Goal: Information Seeking & Learning: Learn about a topic

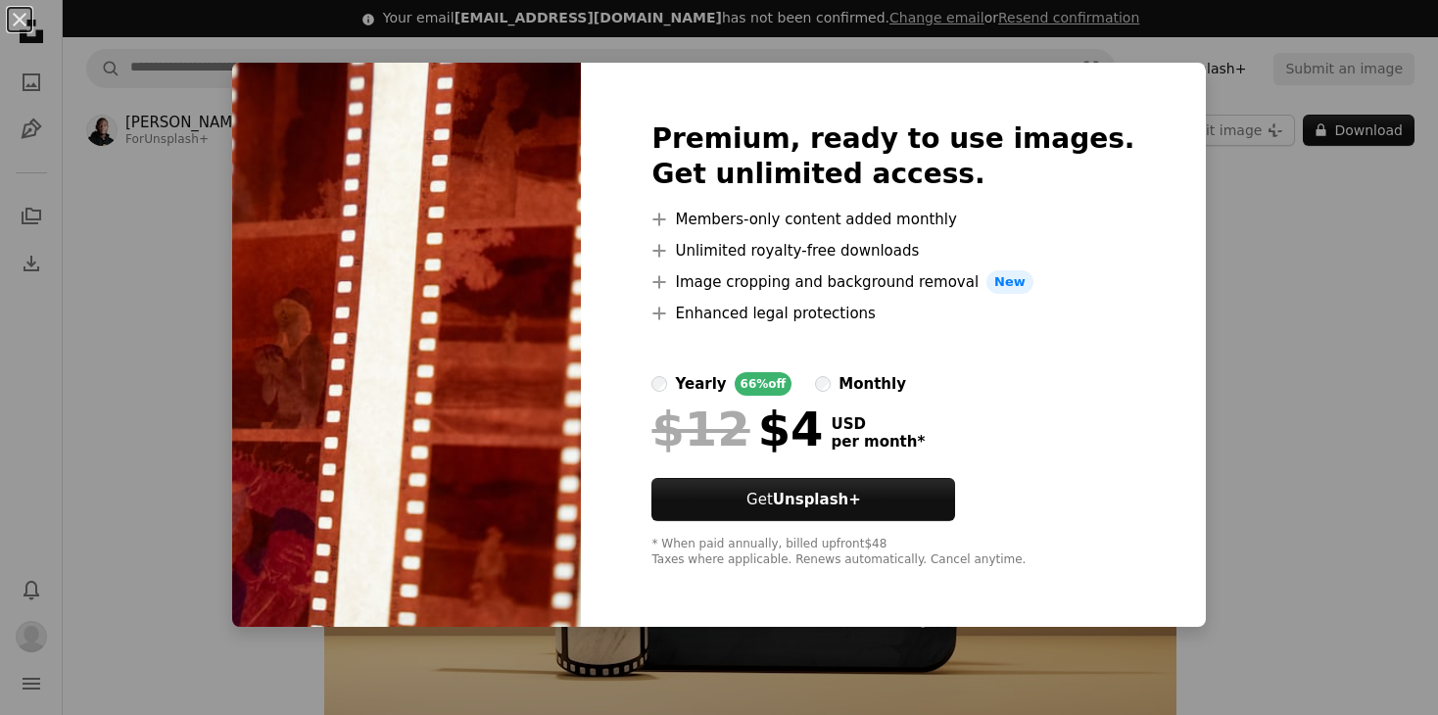
scroll to position [8426, 0]
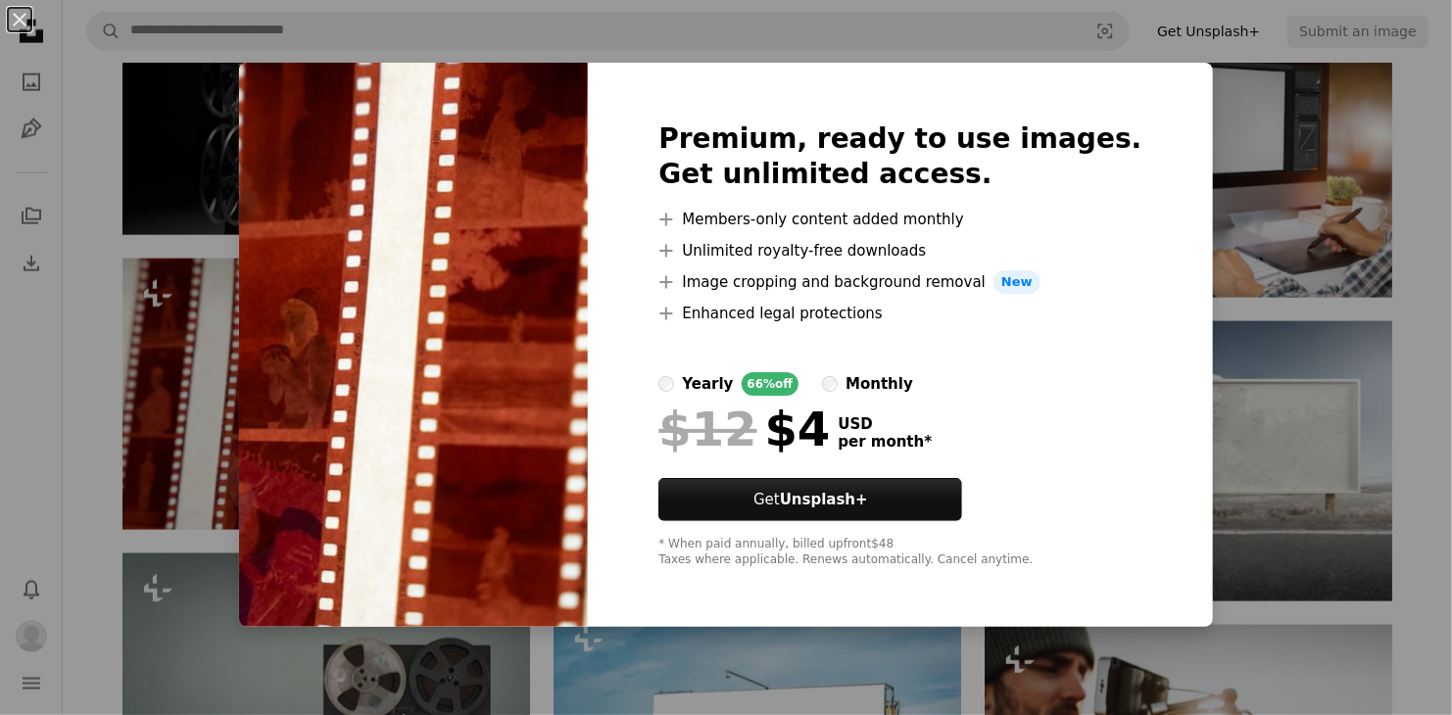
click at [1232, 124] on div "An X shape Premium, ready to use images. Get unlimited access. A plus sign Memb…" at bounding box center [726, 357] width 1452 height 715
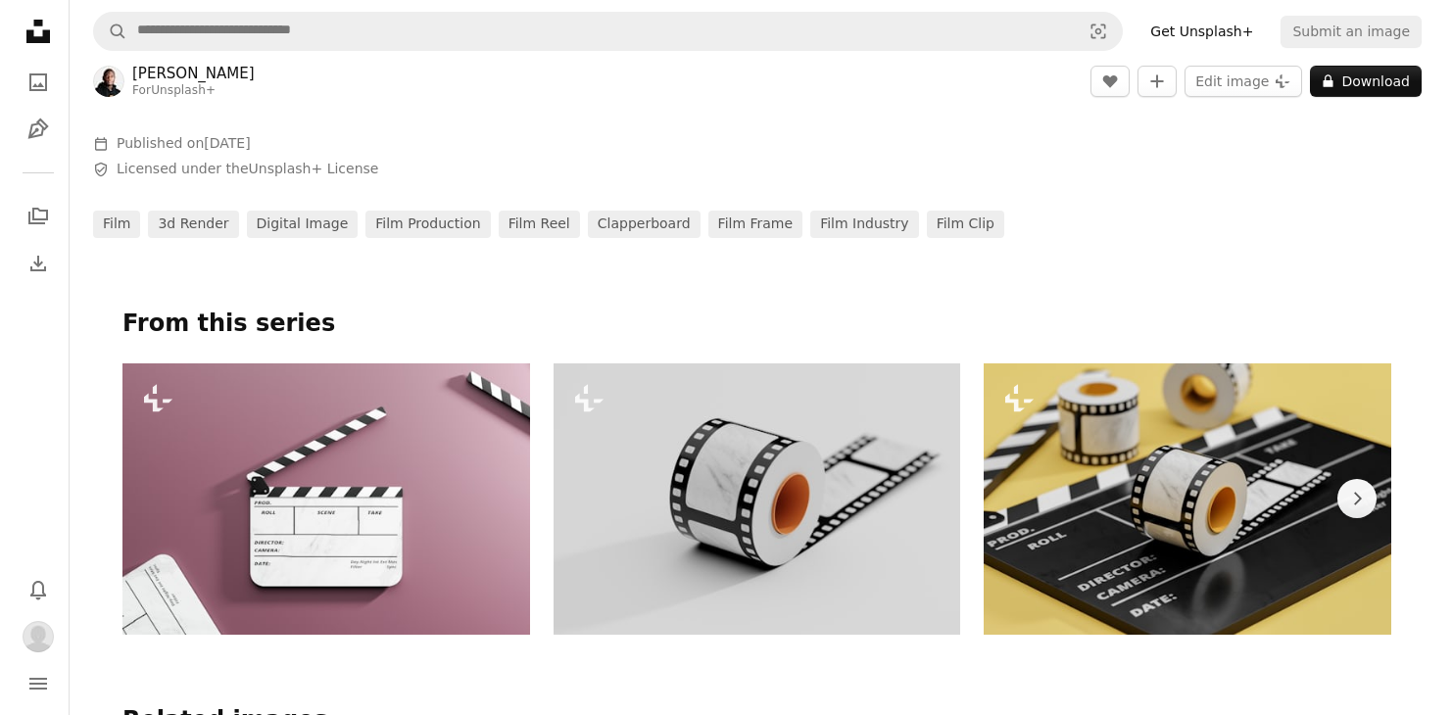
scroll to position [689, 0]
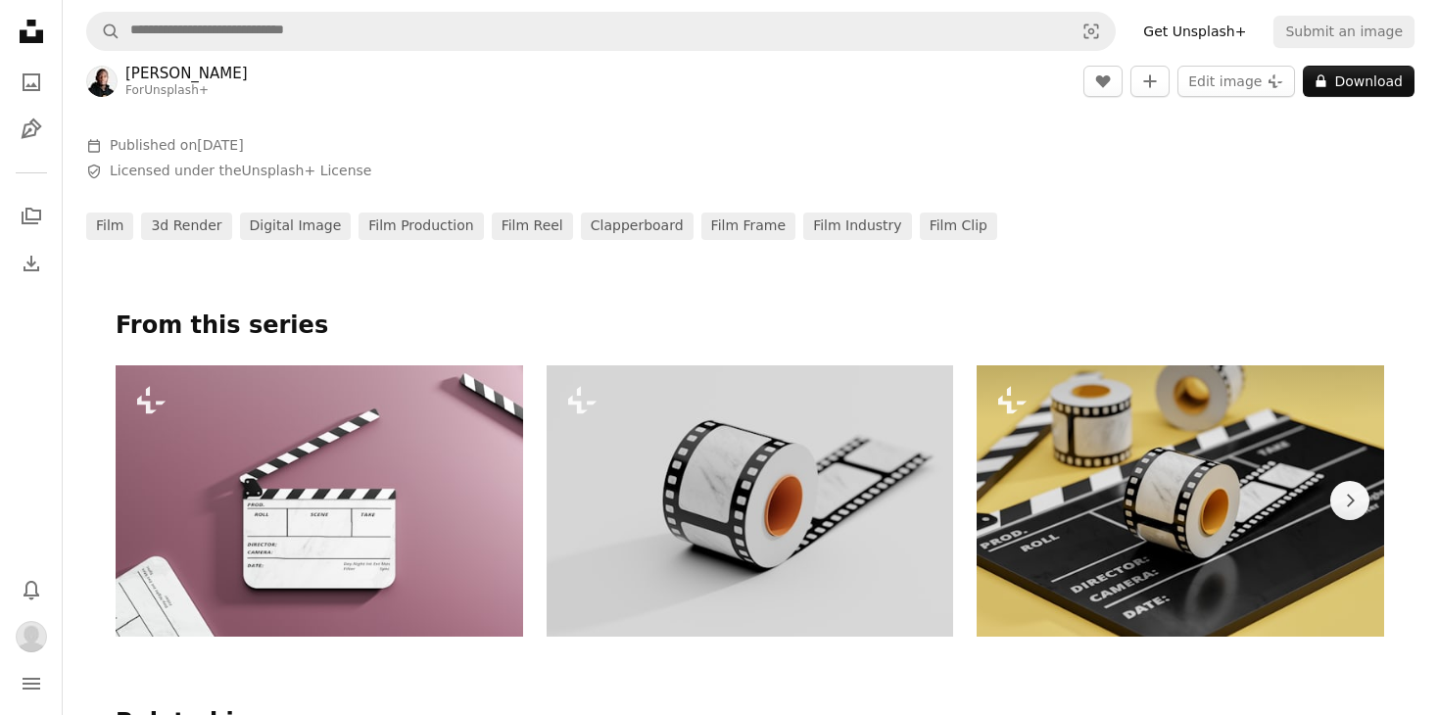
click at [1095, 476] on img at bounding box center [1179, 500] width 407 height 271
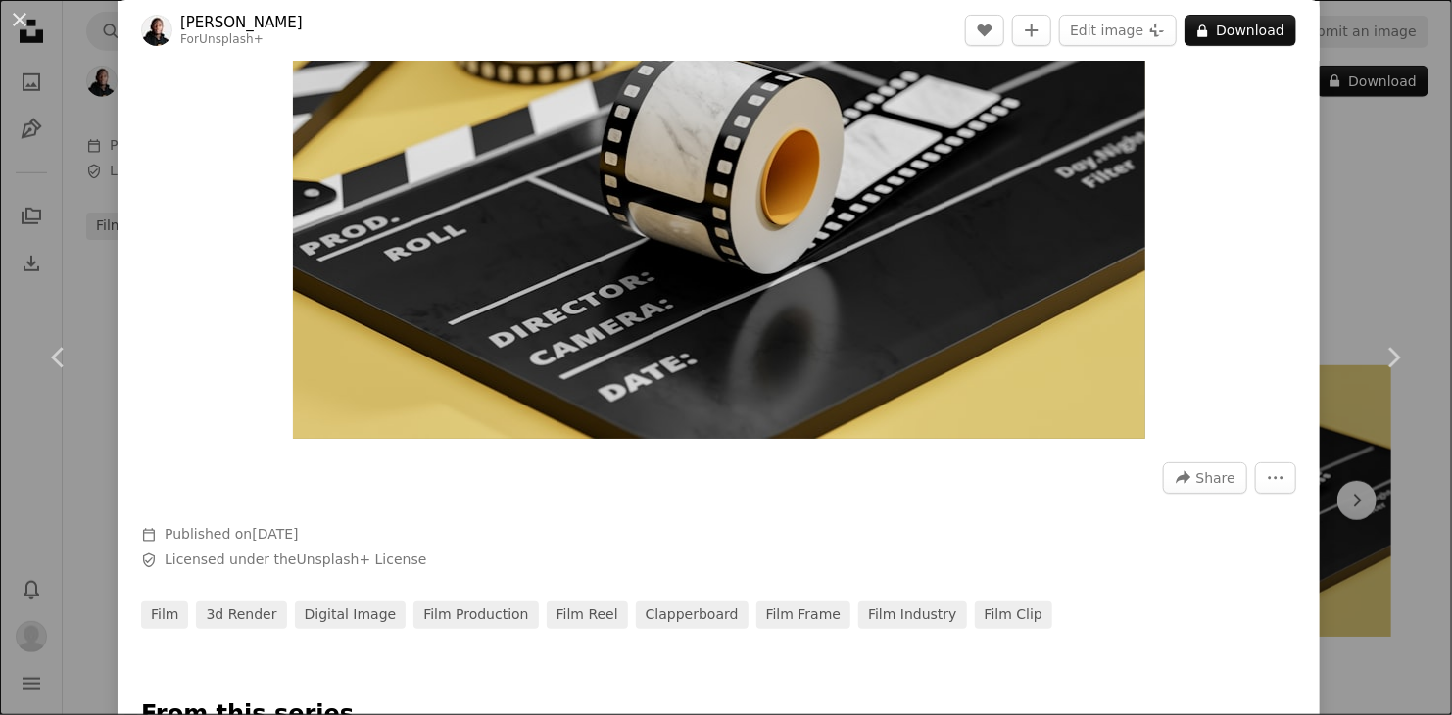
scroll to position [98, 0]
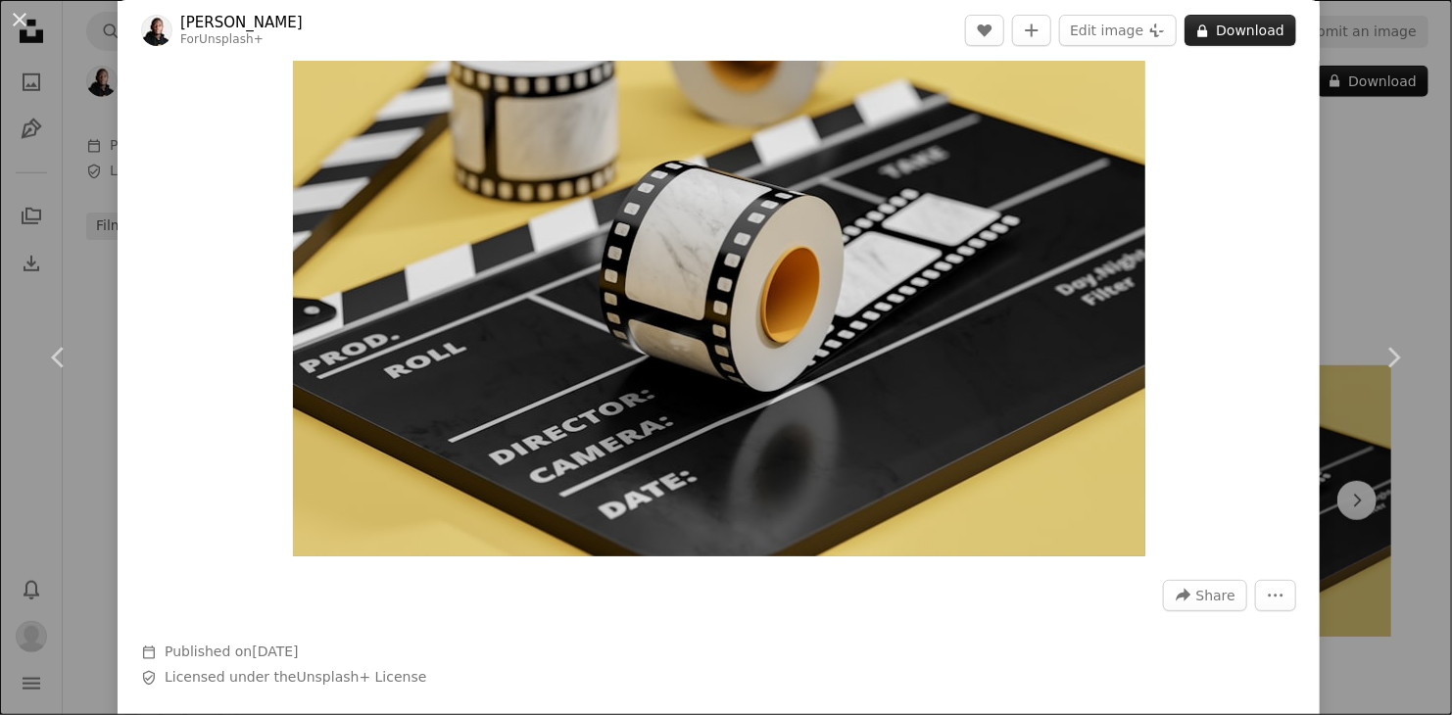
click at [1245, 29] on button "A lock Download" at bounding box center [1240, 30] width 112 height 31
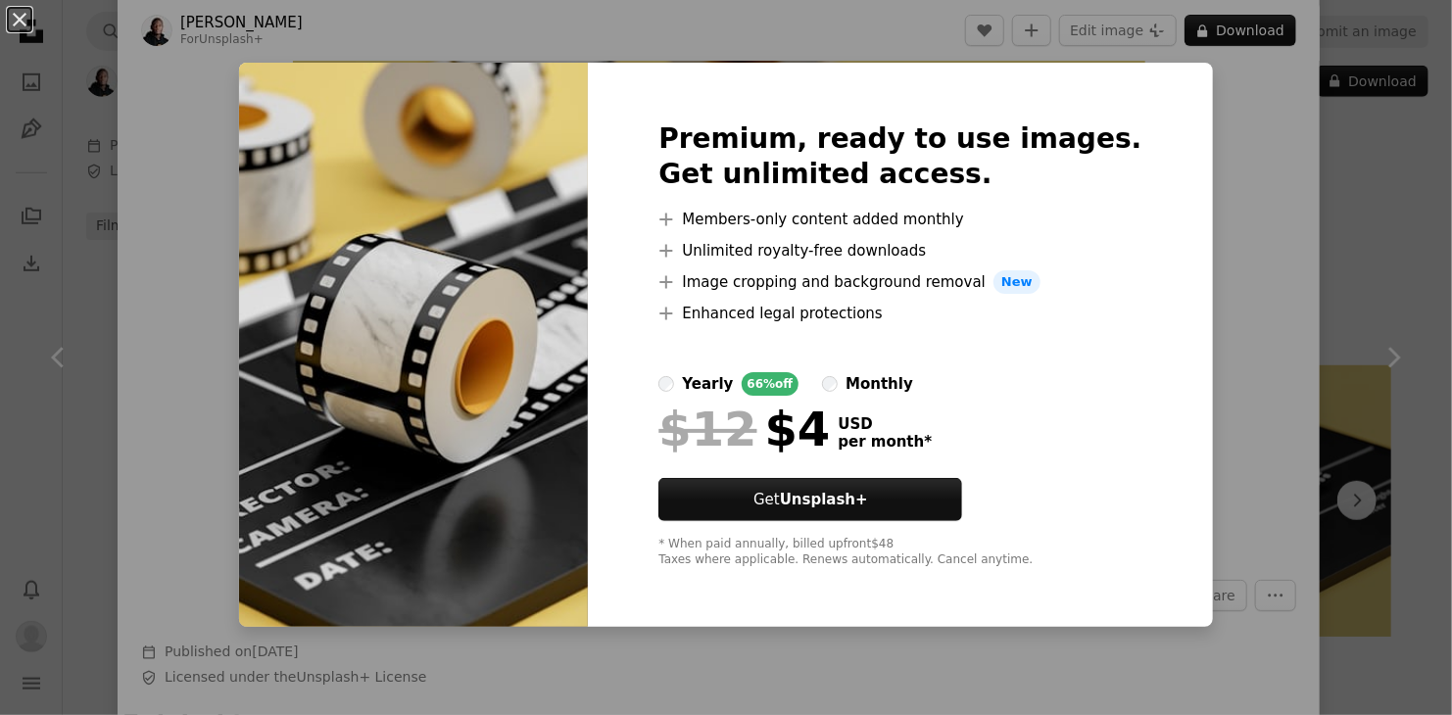
click at [1213, 120] on div "An X shape Premium, ready to use images. Get unlimited access. A plus sign Memb…" at bounding box center [726, 357] width 1452 height 715
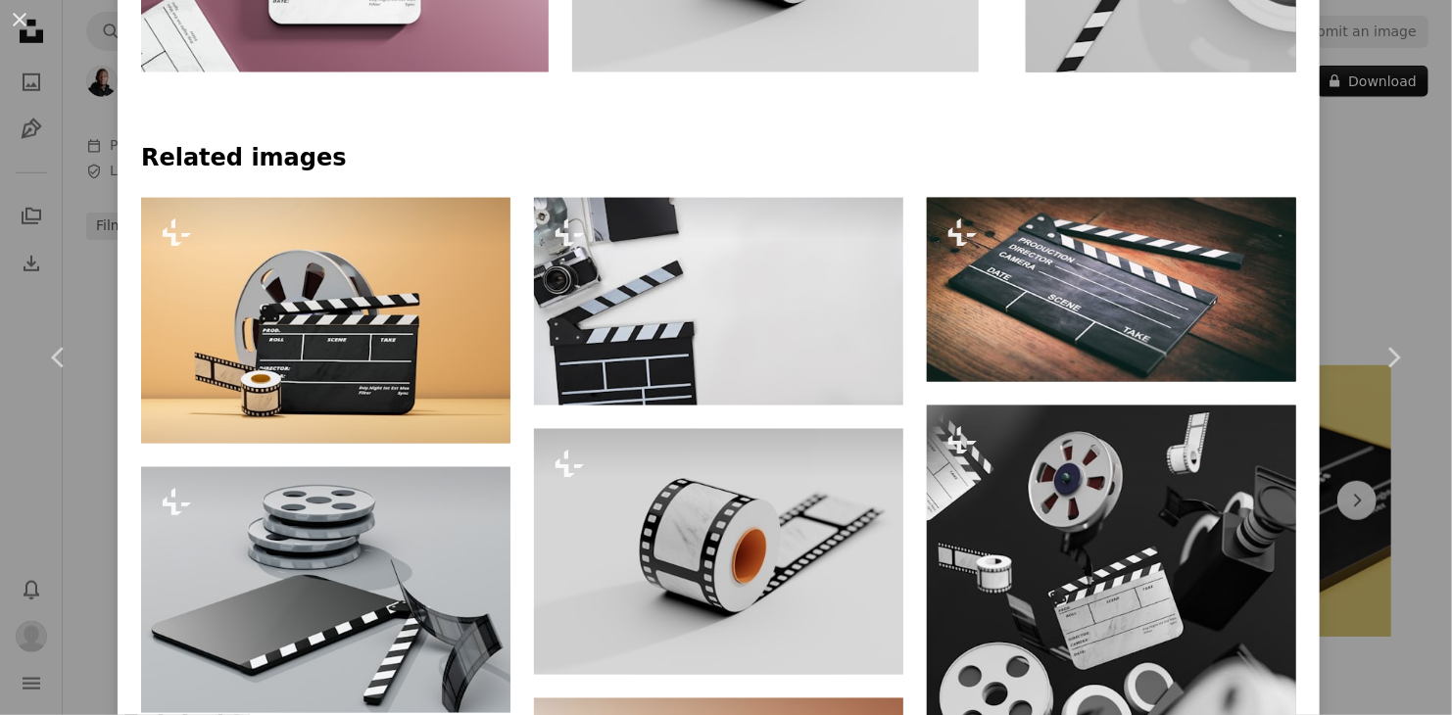
scroll to position [979, 0]
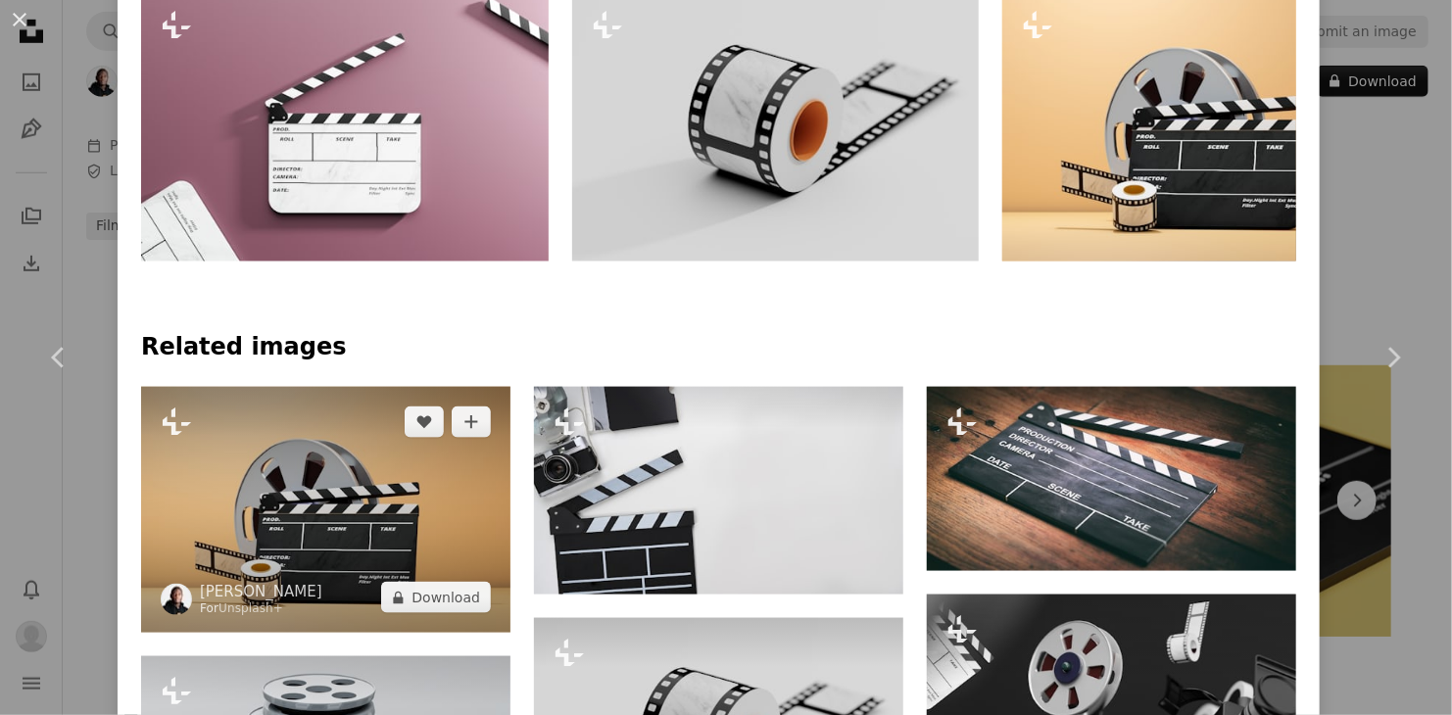
click at [367, 495] on img at bounding box center [325, 510] width 369 height 246
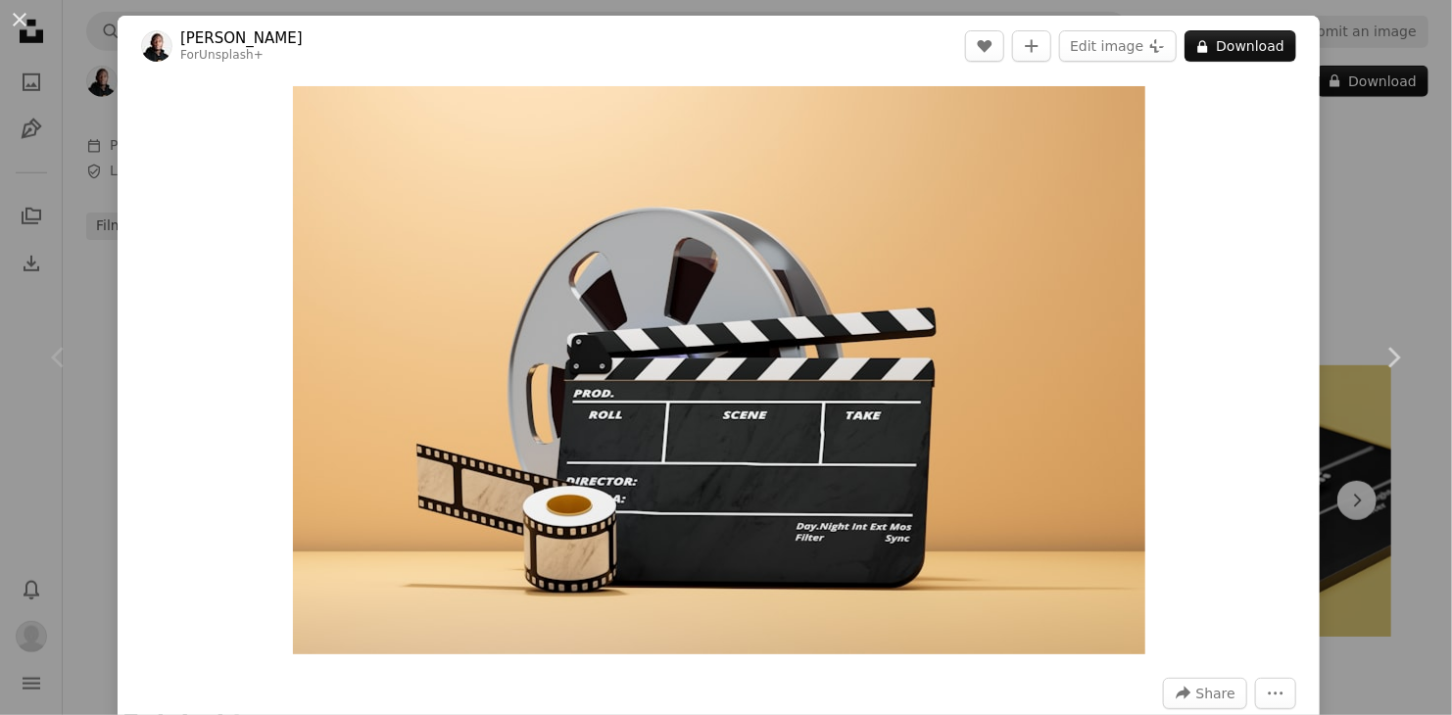
click at [69, 141] on div "An X shape Chevron left Chevron right [PERSON_NAME] For Unsplash+ A heart A plu…" at bounding box center [726, 357] width 1452 height 715
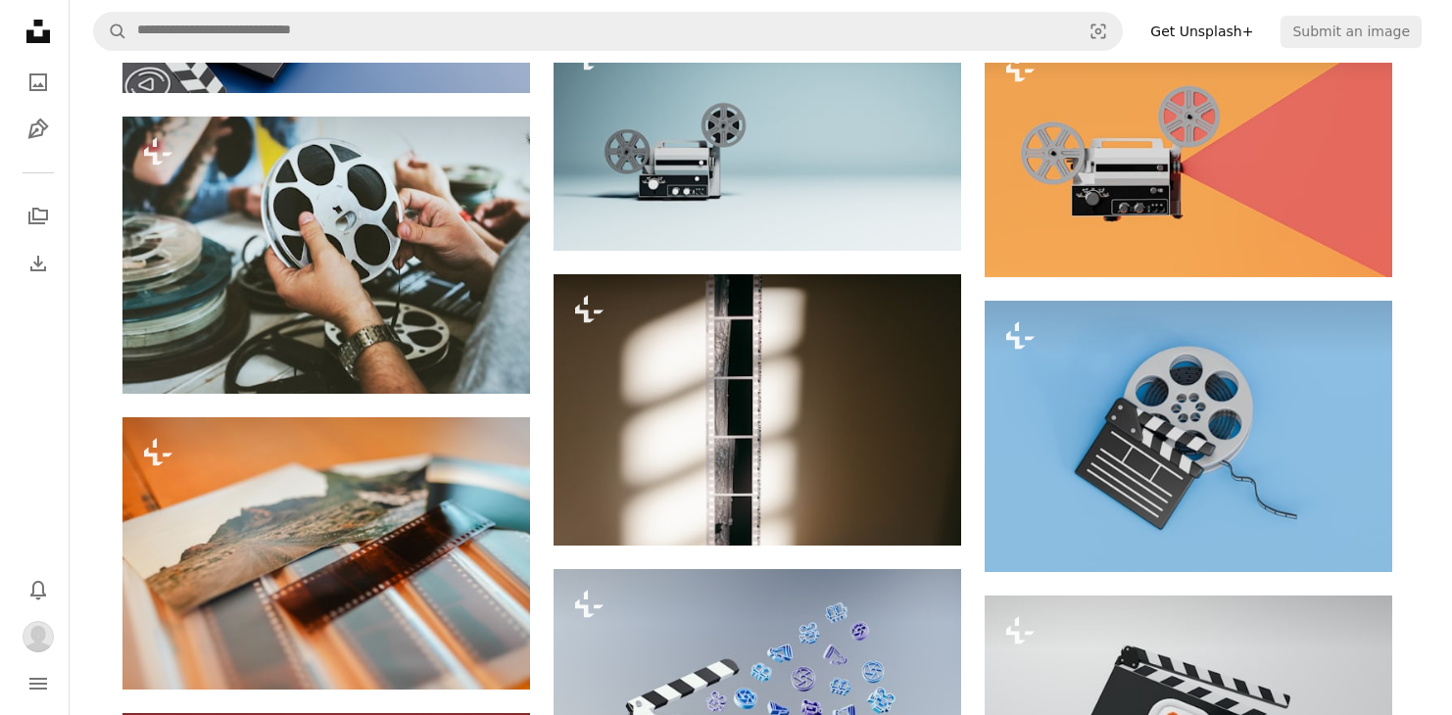
scroll to position [4998, 0]
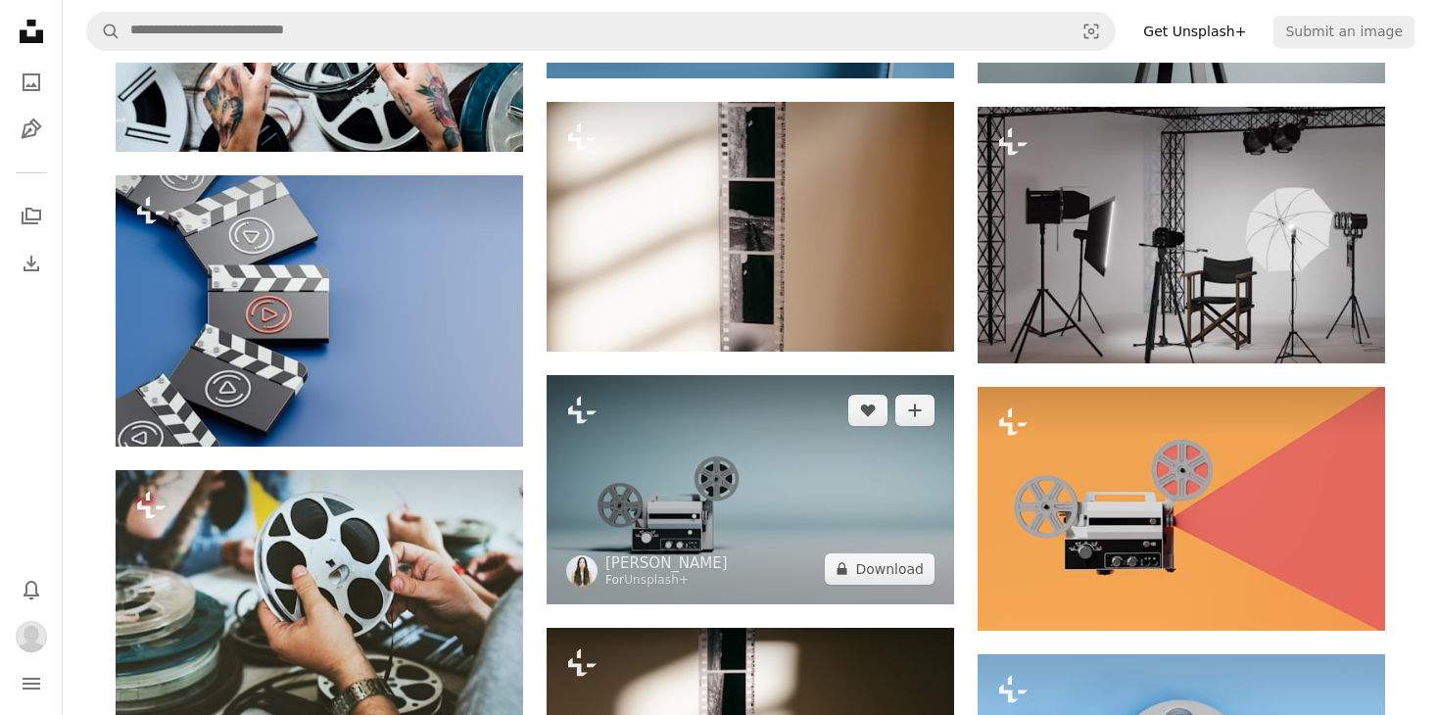
click at [733, 483] on img at bounding box center [750, 489] width 407 height 229
